Goal: Information Seeking & Learning: Find specific fact

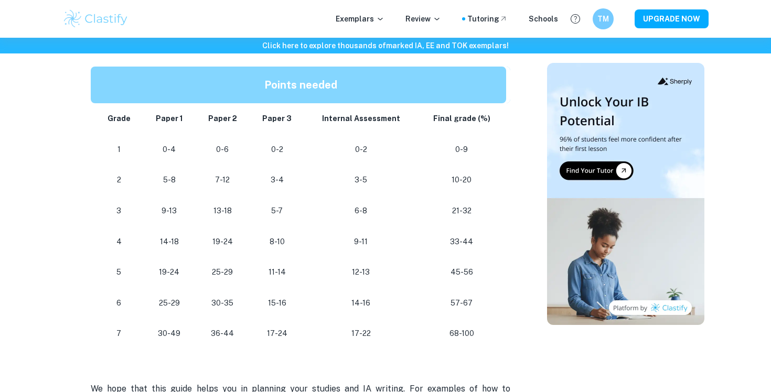
scroll to position [935, 0]
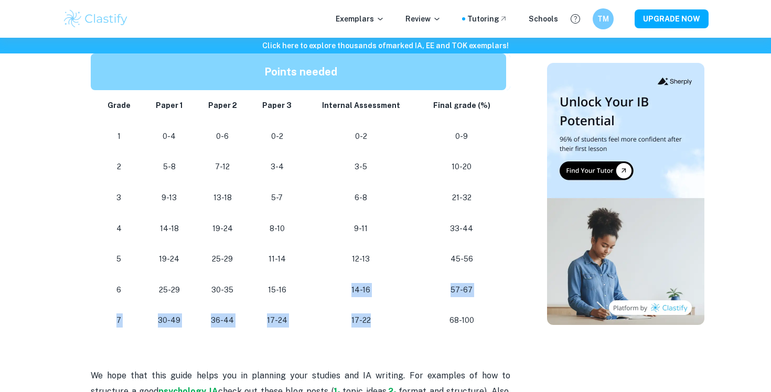
drag, startPoint x: 349, startPoint y: 283, endPoint x: 390, endPoint y: 329, distance: 60.9
click at [390, 329] on tbody "Grade Paper 1 Paper 2 Paper 3 Internal Assessment Final grade (%) 1 0-4 0-6 0-2…" at bounding box center [301, 213] width 420 height 246
click at [389, 329] on td "17-22" at bounding box center [361, 320] width 113 height 31
drag, startPoint x: 382, startPoint y: 326, endPoint x: 352, endPoint y: 294, distance: 43.8
click at [351, 294] on tbody "Grade Paper 1 Paper 2 Paper 3 Internal Assessment Final grade (%) 1 0-4 0-6 0-2…" at bounding box center [301, 213] width 420 height 246
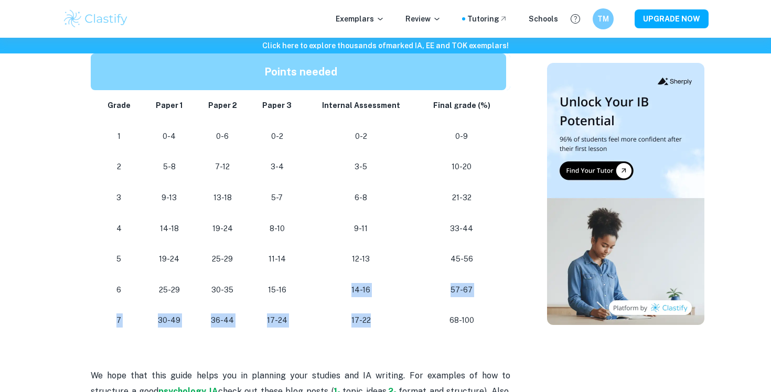
click at [352, 294] on p "14-16" at bounding box center [361, 290] width 96 height 14
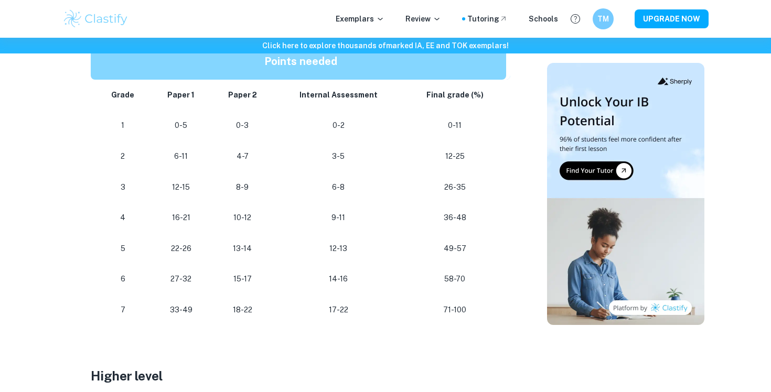
scroll to position [0, 0]
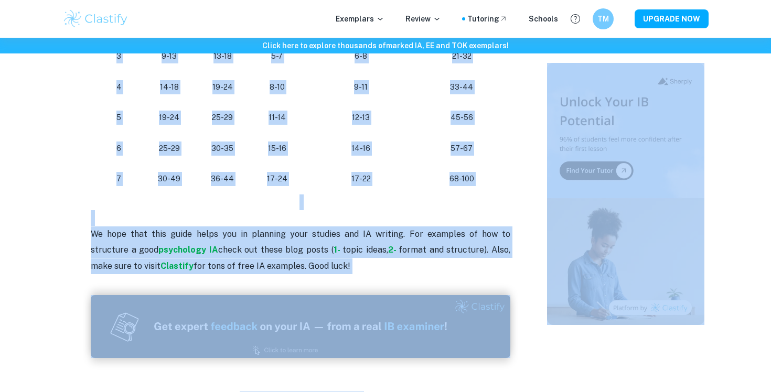
drag, startPoint x: 54, startPoint y: 59, endPoint x: 320, endPoint y: 436, distance: 461.6
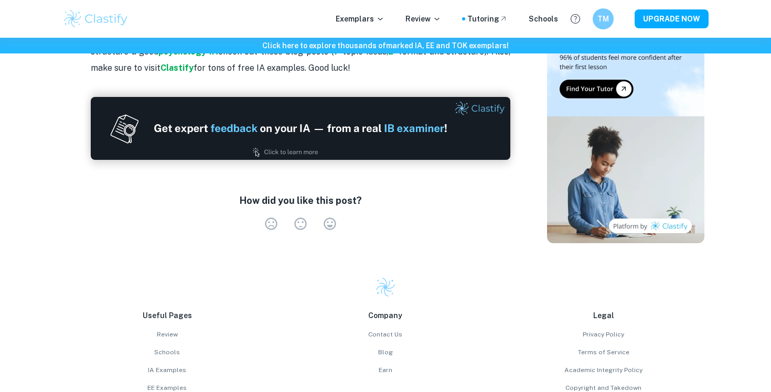
click at [361, 203] on div "How did you like this post? Very Dissatisfied Neutral Very Satisfied Empty" at bounding box center [300, 214] width 403 height 41
